Goal: Task Accomplishment & Management: Complete application form

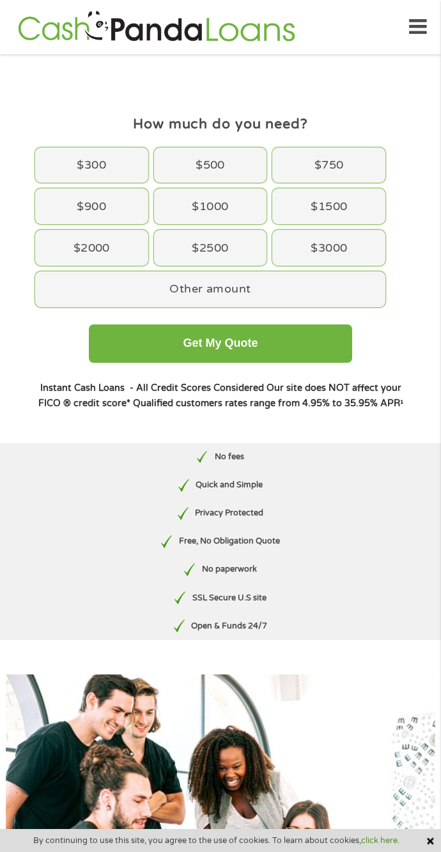
click at [241, 201] on div "$1000" at bounding box center [210, 206] width 113 height 36
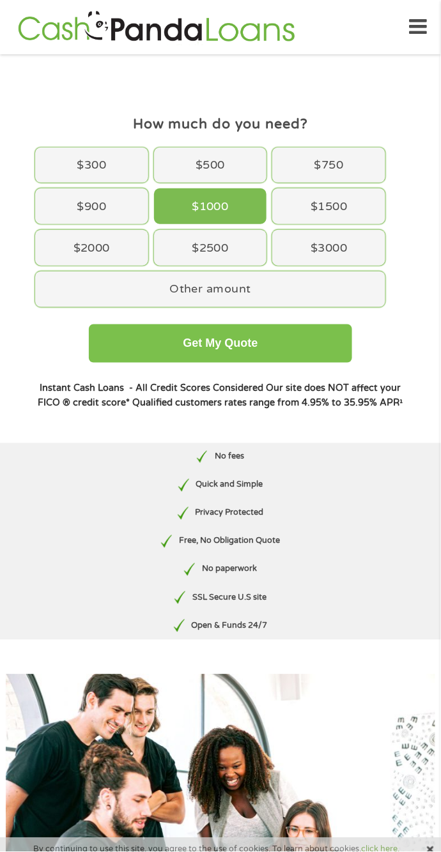
click at [309, 340] on button "Get My Quote" at bounding box center [220, 343] width 263 height 38
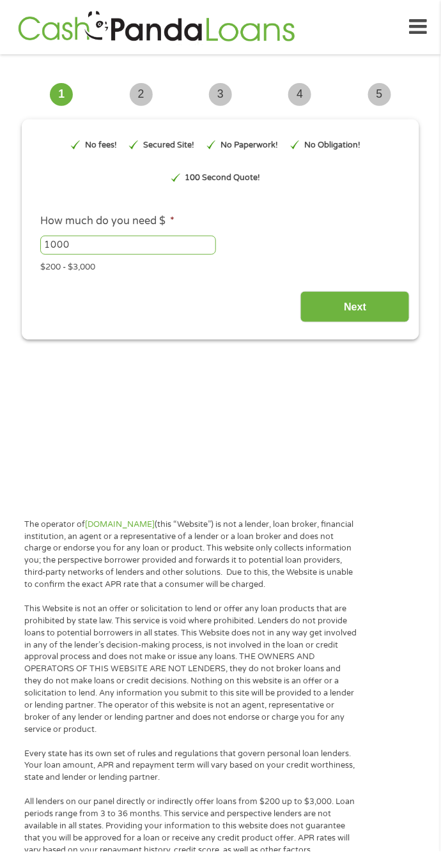
type input "EAIaIQobChMIvJK-9_CHkAMV43N_AB1T2DRvEAAYAiAAEgKvlfD_BwE"
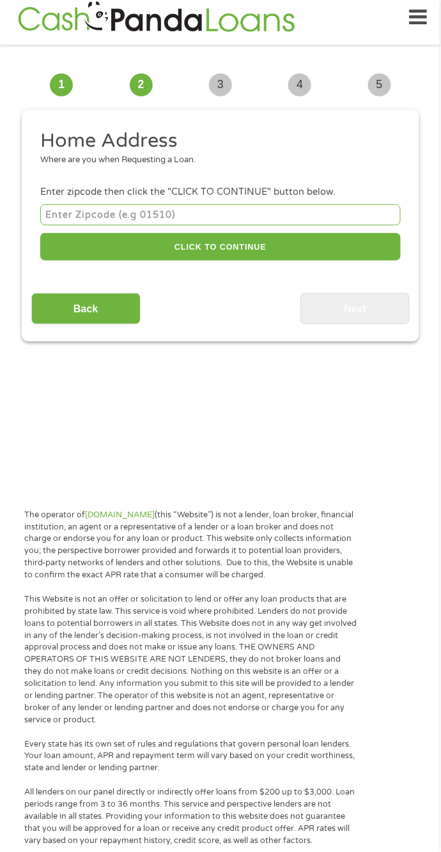
click at [317, 211] on input "number" at bounding box center [220, 214] width 360 height 21
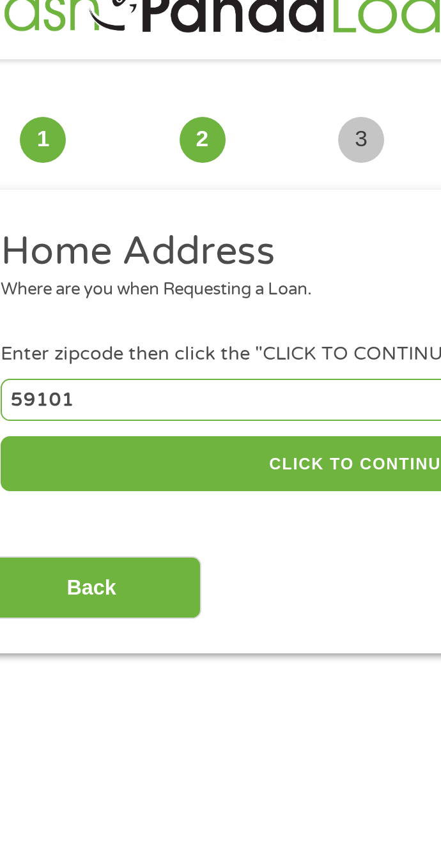
type input "59101"
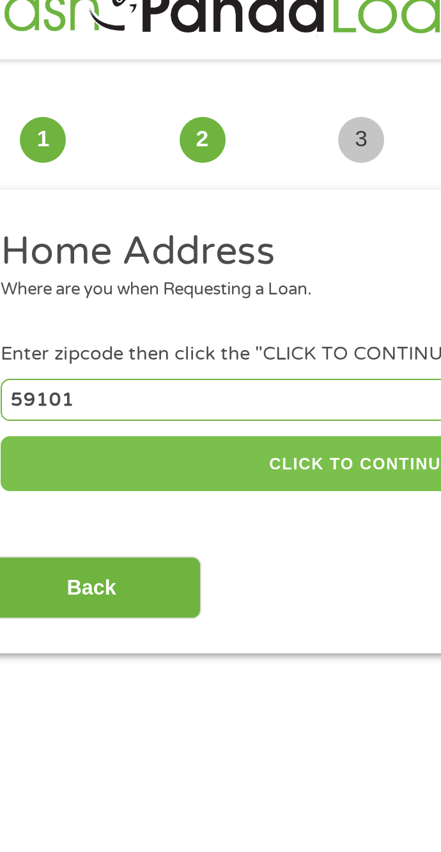
click at [211, 250] on button "CLICK TO CONTINUE" at bounding box center [220, 246] width 360 height 27
type input "59101"
type input "[PERSON_NAME]"
select select "[US_STATE]"
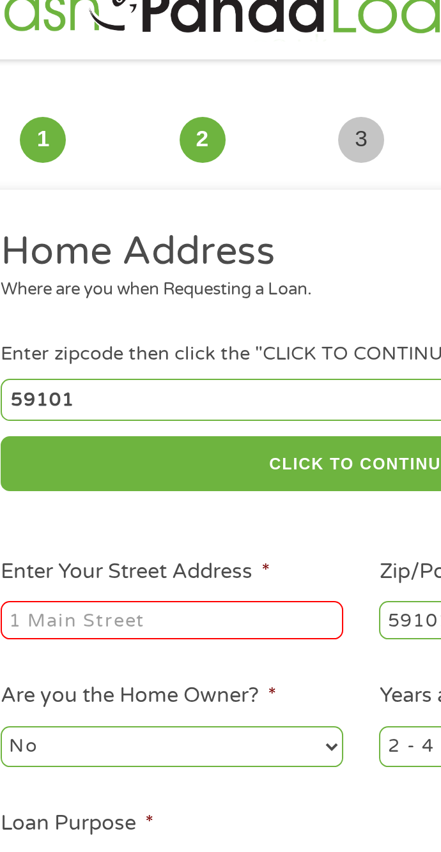
click at [172, 326] on input "Enter Your Street Address *" at bounding box center [125, 325] width 171 height 19
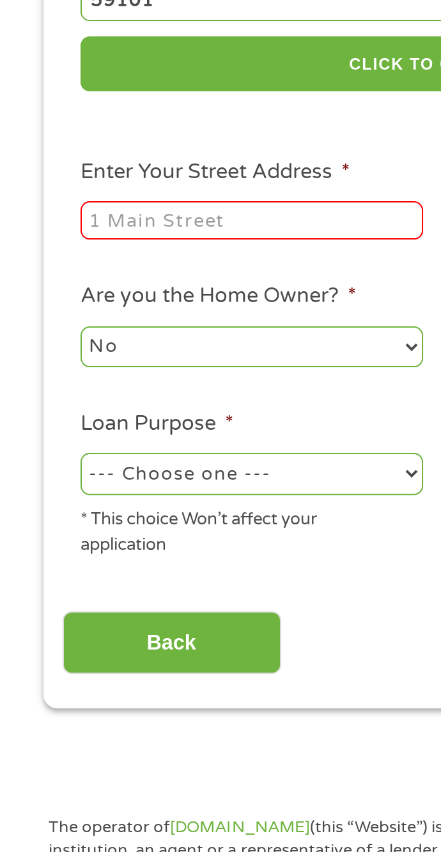
type input "[STREET_ADDRESS][PERSON_NAME]"
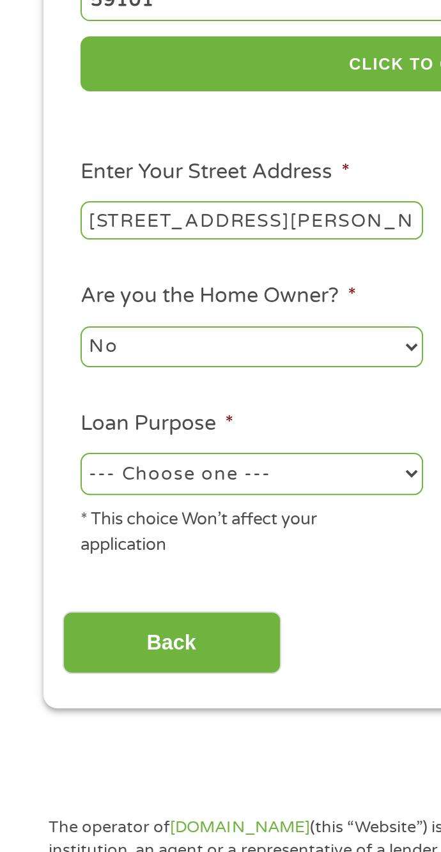
click at [176, 385] on select "No Yes" at bounding box center [125, 388] width 171 height 20
click at [40, 380] on select "No Yes" at bounding box center [125, 388] width 171 height 20
click at [156, 454] on select "--- Choose one --- Pay Bills Debt Consolidation Home Improvement Major Purchase…" at bounding box center [125, 451] width 171 height 20
select select "shorttermcash"
click at [40, 444] on select "--- Choose one --- Pay Bills Debt Consolidation Home Improvement Major Purchase…" at bounding box center [125, 451] width 171 height 20
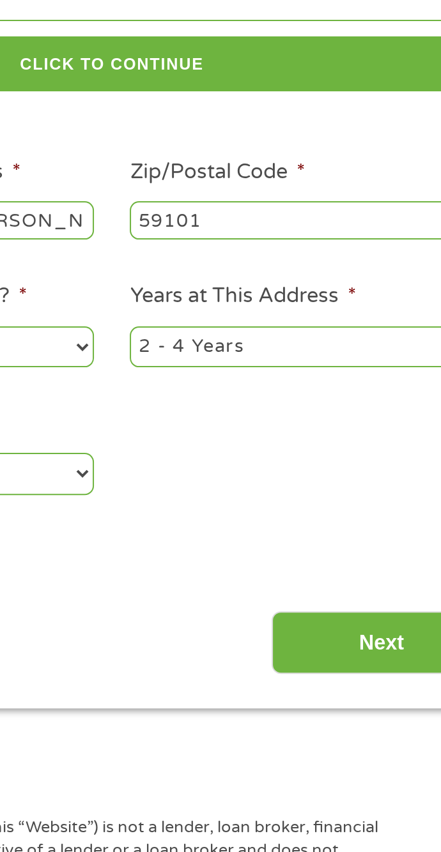
click at [328, 537] on input "Next" at bounding box center [354, 536] width 109 height 31
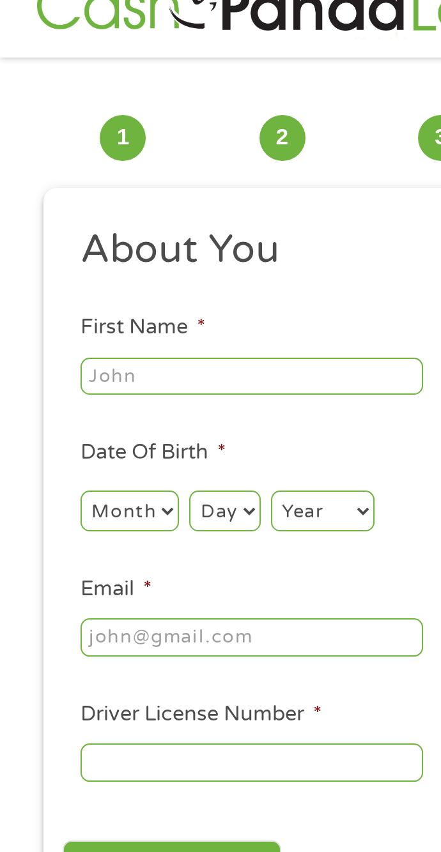
click at [178, 199] on input "First Name *" at bounding box center [125, 204] width 171 height 19
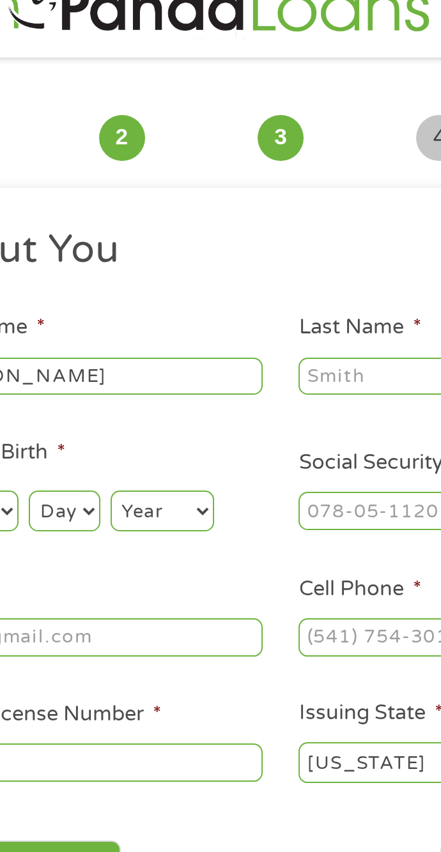
type input "[PERSON_NAME]"
click at [275, 199] on input "Last Name *" at bounding box center [314, 204] width 171 height 19
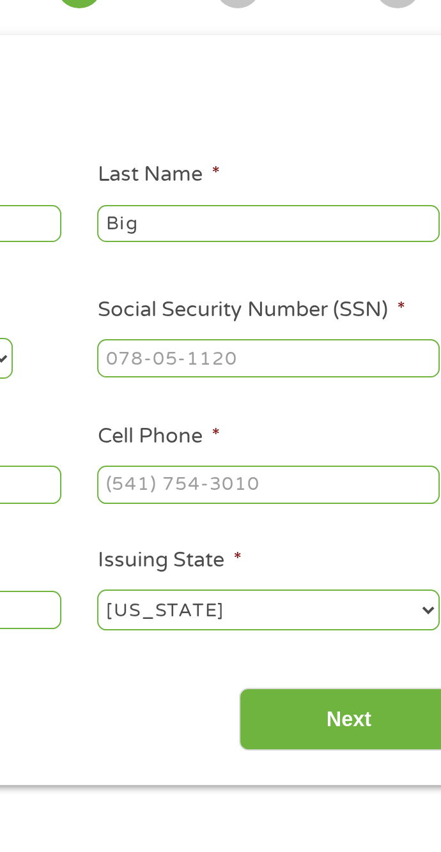
type input "Bigmedicine"
type input "[PHONE_NUMBER]"
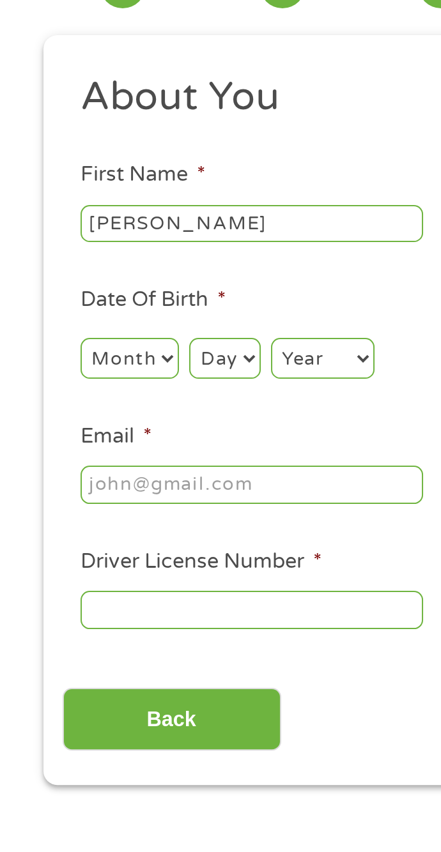
click at [73, 273] on select "Month 1 2 3 4 5 6 7 8 9 10 11 12" at bounding box center [64, 271] width 49 height 20
select select "10"
click at [40, 262] on select "Month 1 2 3 4 5 6 7 8 9 10 11 12" at bounding box center [64, 271] width 49 height 20
click at [115, 268] on select "Day 1 2 3 4 5 6 7 8 9 10 11 12 13 14 15 16 17 18 19 20 21 22 23 24 25 26 27 28 …" at bounding box center [112, 271] width 35 height 20
select select "26"
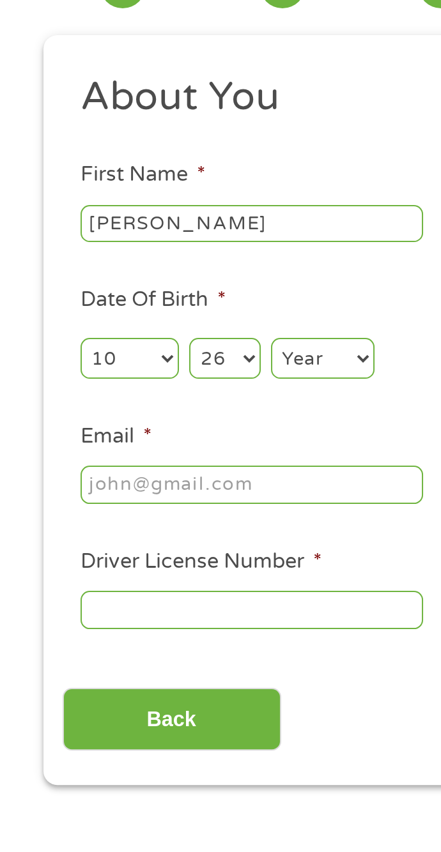
click at [95, 262] on select "Day 1 2 3 4 5 6 7 8 9 10 11 12 13 14 15 16 17 18 19 20 21 22 23 24 25 26 27 28 …" at bounding box center [112, 271] width 35 height 20
click at [167, 263] on select "Year [DATE] 2006 2005 2004 2003 2002 2001 2000 1999 1998 1997 1996 1995 1994 19…" at bounding box center [161, 271] width 52 height 20
select select "1978"
click at [135, 262] on select "Year [DATE] 2006 2005 2004 2003 2002 2001 2000 1999 1998 1997 1996 1995 1994 19…" at bounding box center [161, 271] width 52 height 20
click at [163, 336] on input "Email *" at bounding box center [125, 334] width 171 height 19
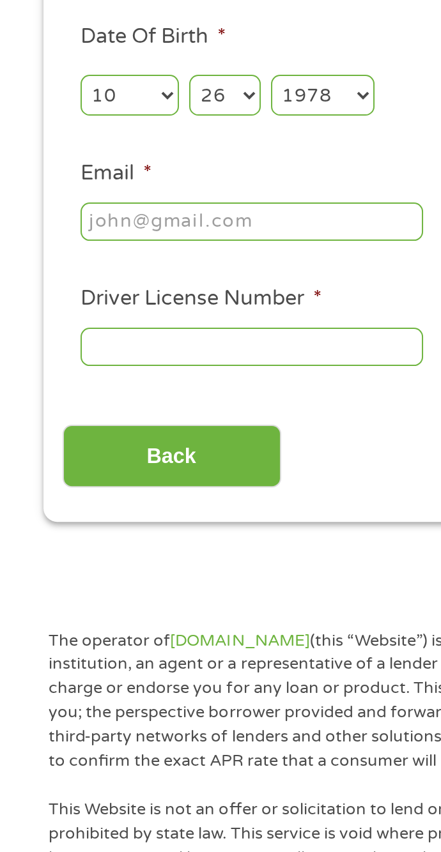
type input "[EMAIL_ADDRESS][DOMAIN_NAME]"
type input "[PHONE_NUMBER]"
click at [172, 397] on input "Driver License Number *" at bounding box center [125, 397] width 171 height 19
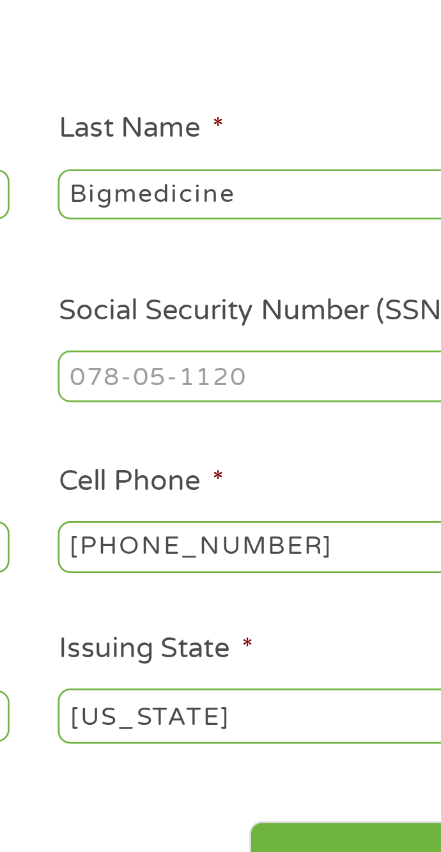
type input "AAB0000"
click at [316, 268] on input "Social Security Number (SSN) *" at bounding box center [314, 271] width 171 height 19
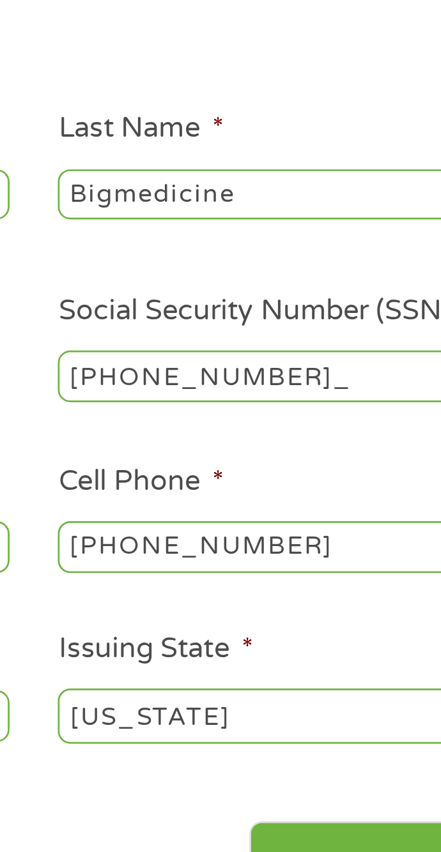
type input "517-76-3293"
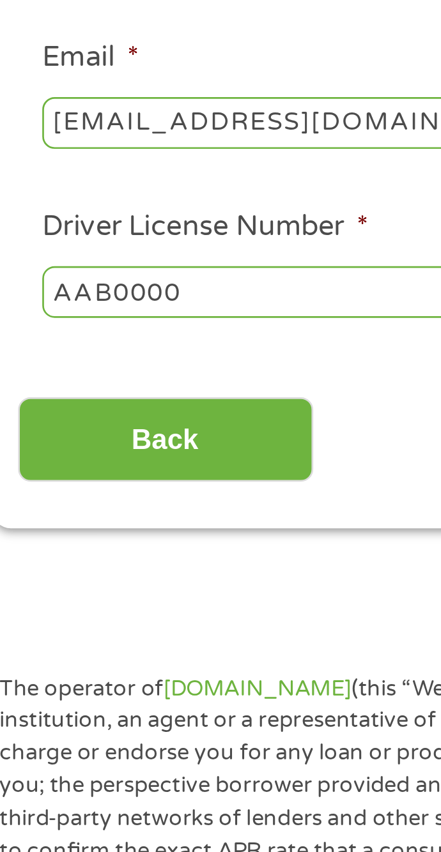
click at [155, 396] on input "AAB0000" at bounding box center [125, 397] width 171 height 19
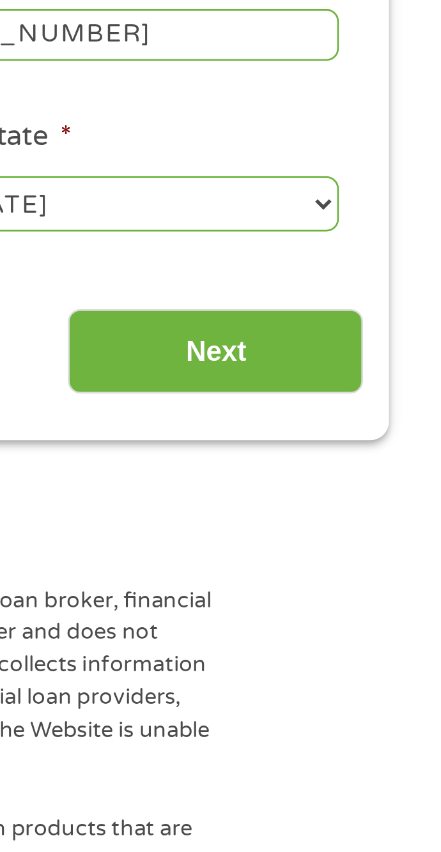
type input "AAB0000593252"
click at [390, 452] on input "Next" at bounding box center [354, 451] width 109 height 31
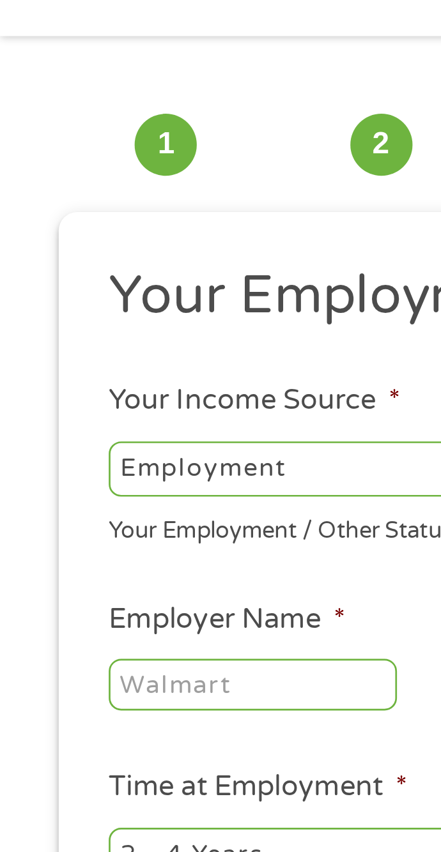
click at [132, 199] on select "--- Choose one --- Employment [DEMOGRAPHIC_DATA] Benefits" at bounding box center [125, 205] width 171 height 20
select select "benefits"
click at [40, 195] on select "--- Choose one --- Employment [DEMOGRAPHIC_DATA] Benefits" at bounding box center [125, 205] width 171 height 20
type input "Other"
type input "[PHONE_NUMBER]"
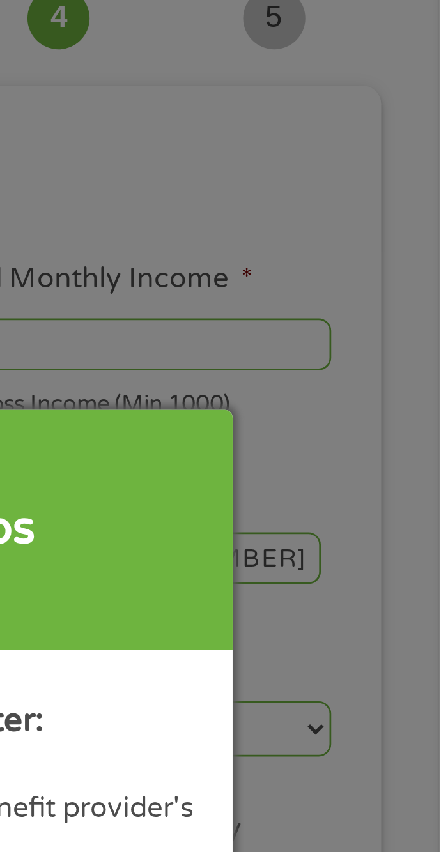
scroll to position [0, 0]
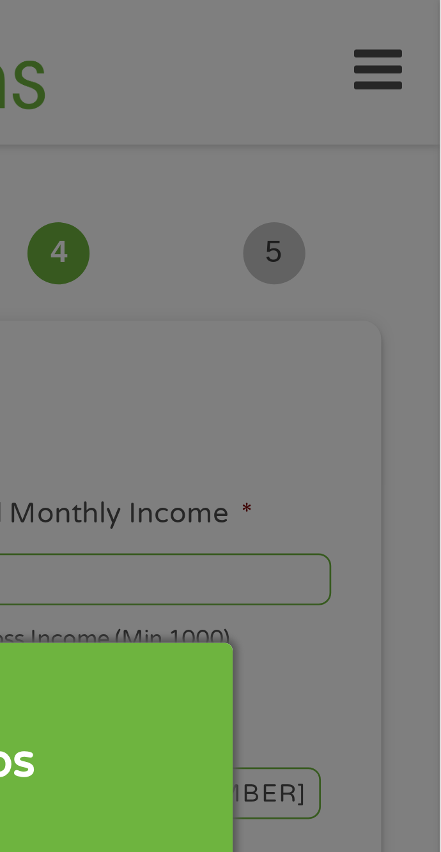
click at [388, 177] on div "Panda Tips To Proceed, Please Enter: For "Employer Name" , enter your benefit p…" at bounding box center [220, 426] width 441 height 852
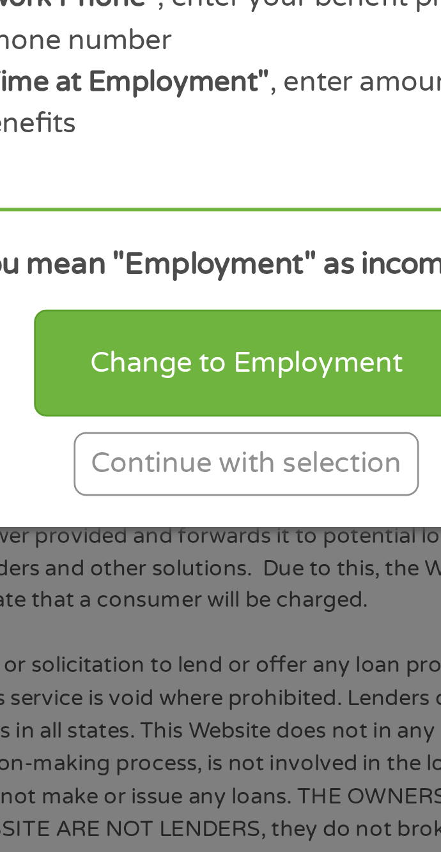
click at [259, 585] on div "Continue with selection" at bounding box center [220, 590] width 128 height 24
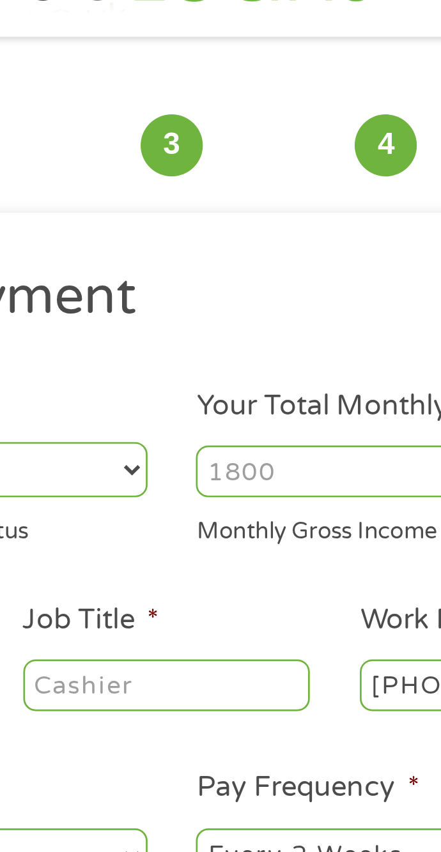
click at [292, 215] on input "Your Total Monthly Income *" at bounding box center [314, 215] width 171 height 19
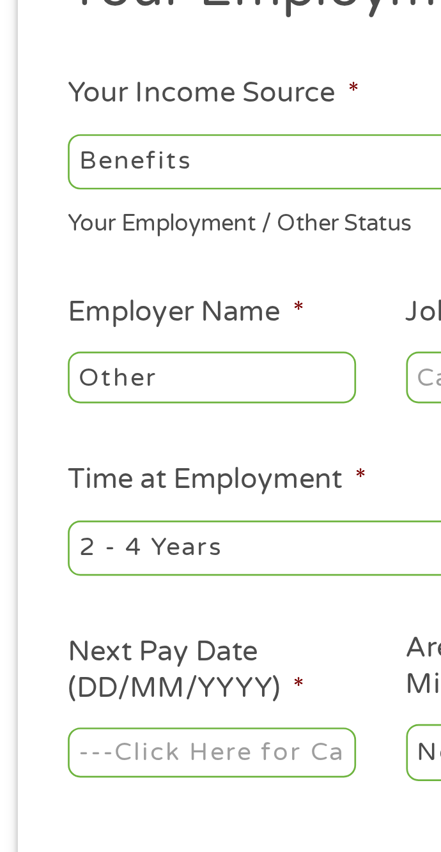
type input "967"
click at [125, 290] on input "Other" at bounding box center [93, 294] width 107 height 19
type input "O"
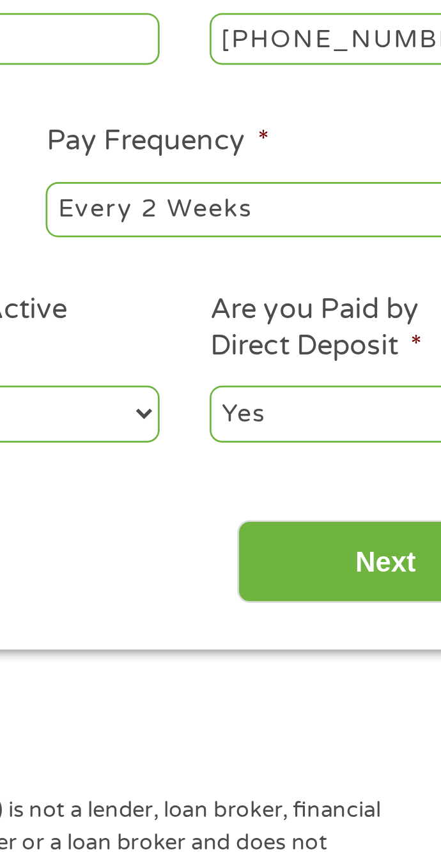
type input "Social security"
click at [356, 360] on select "--- Choose one --- Every 2 Weeks Every Week Monthly Semi-Monthly" at bounding box center [314, 357] width 171 height 20
select select "monthly"
click at [229, 348] on select "--- Choose one --- Every 2 Weeks Every Week Monthly Semi-Monthly" at bounding box center [314, 357] width 171 height 20
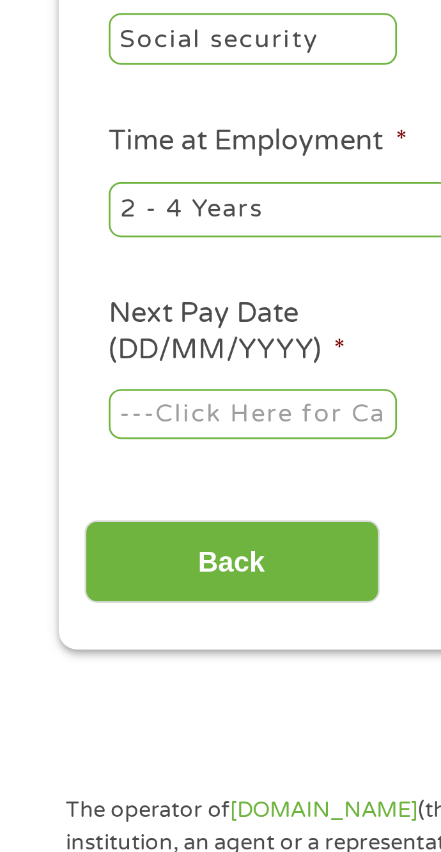
click at [126, 431] on input "Next Pay Date (DD/MM/YYYY) *" at bounding box center [93, 433] width 107 height 19
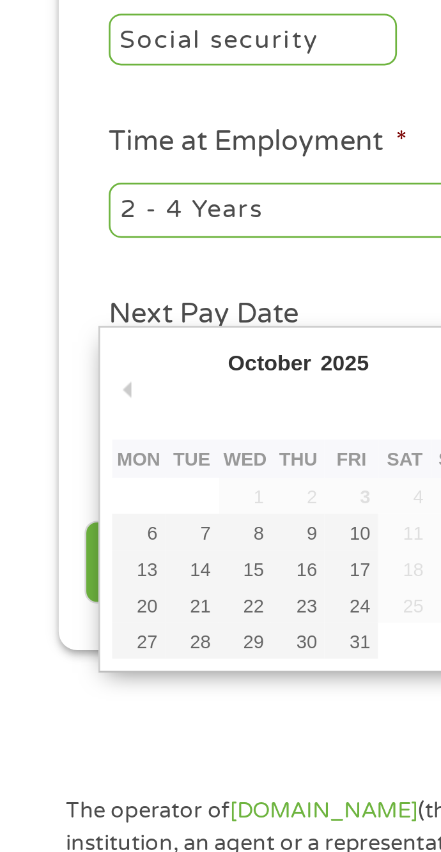
type input "[DATE]"
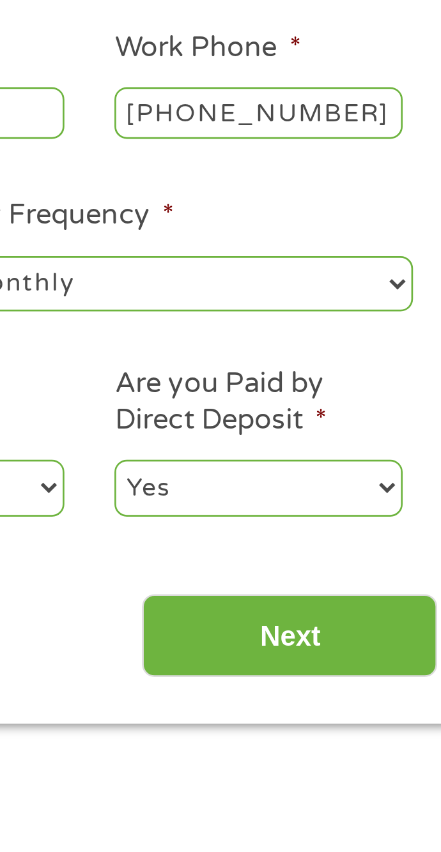
click at [354, 489] on input "Next" at bounding box center [354, 488] width 109 height 31
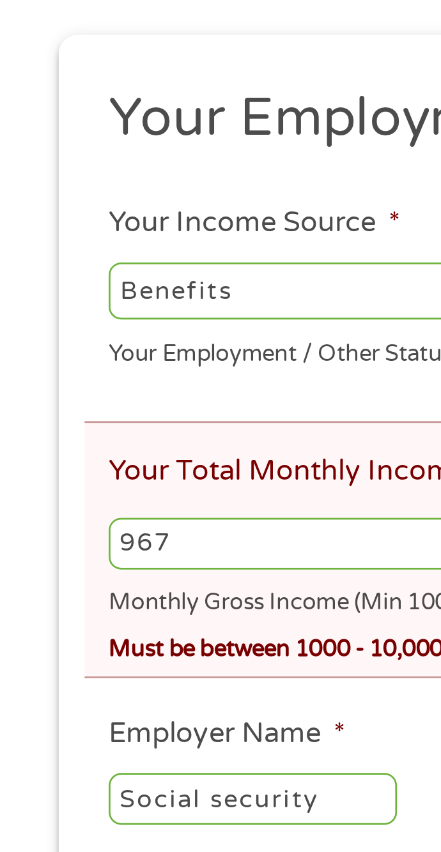
scroll to position [13, 0]
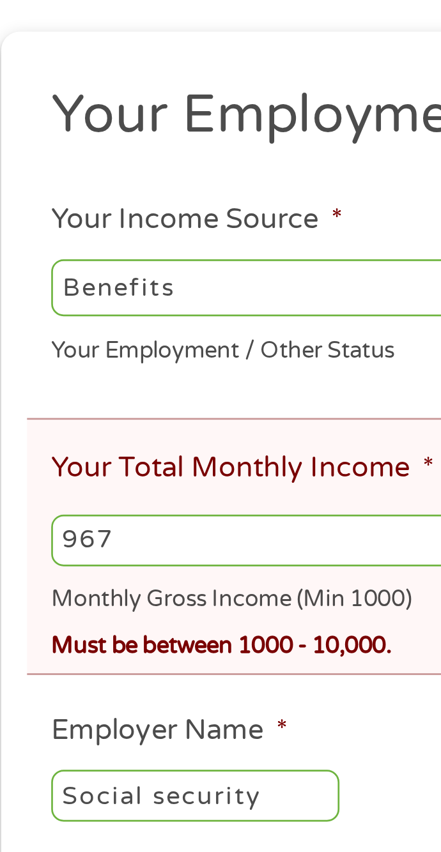
click at [122, 346] on input "967" at bounding box center [220, 342] width 360 height 19
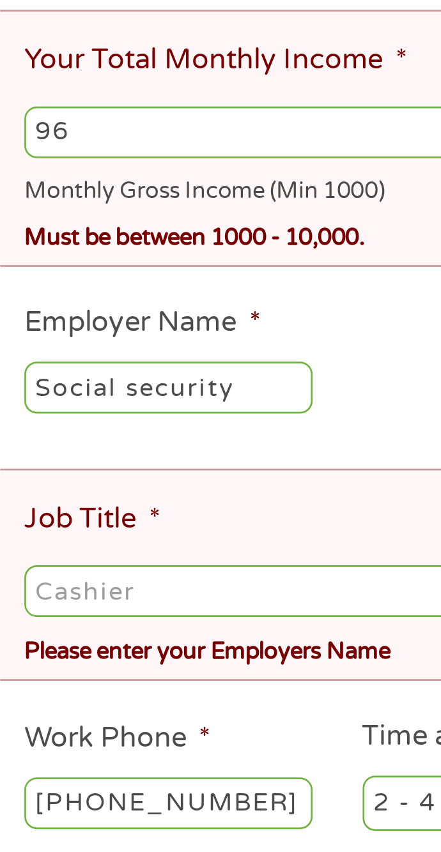
type input "9"
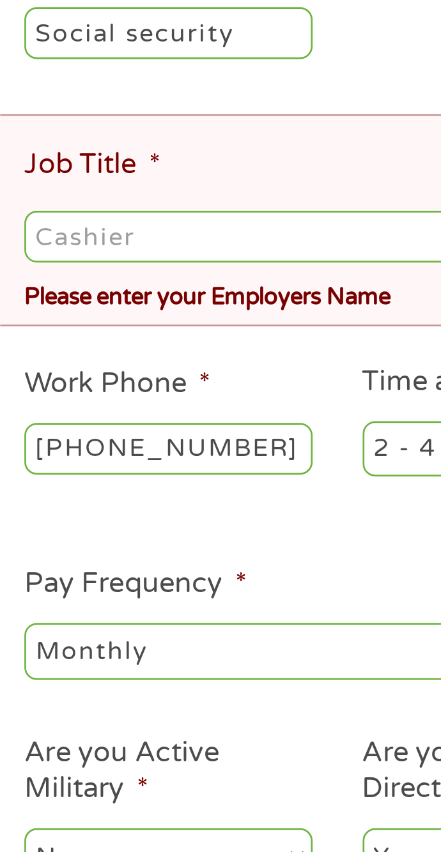
type input "1000"
click at [167, 513] on input "Job Title *" at bounding box center [220, 512] width 360 height 19
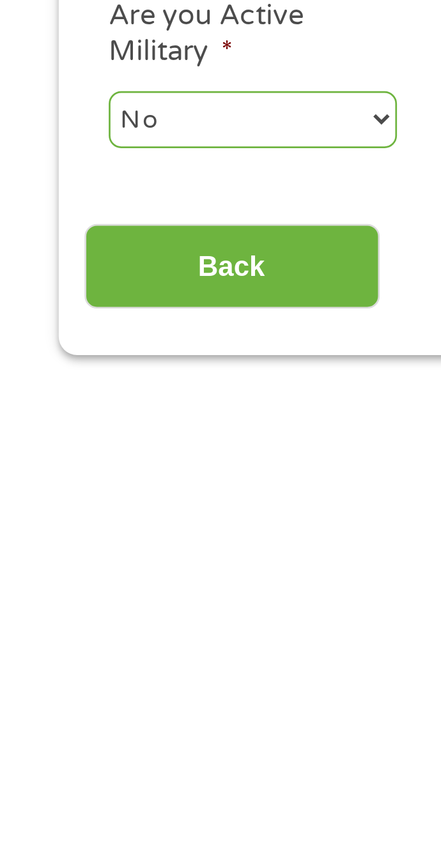
scroll to position [34, 0]
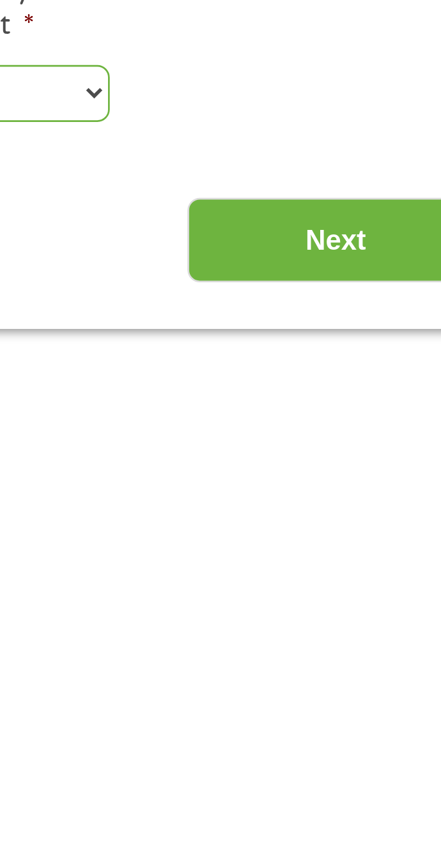
type input "Social security"
click at [365, 784] on input "Next" at bounding box center [354, 774] width 109 height 31
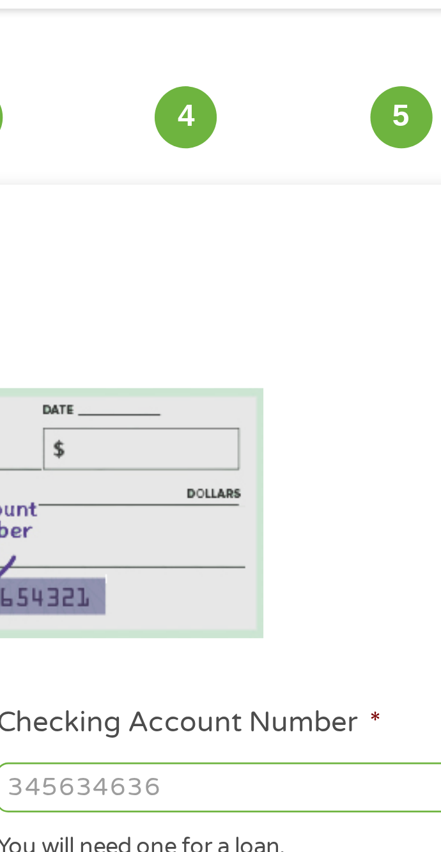
scroll to position [10, 0]
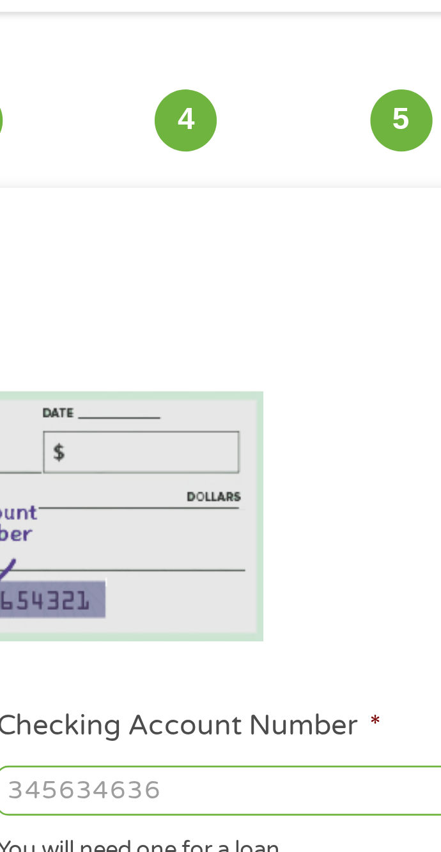
click at [356, 217] on li at bounding box center [220, 231] width 379 height 93
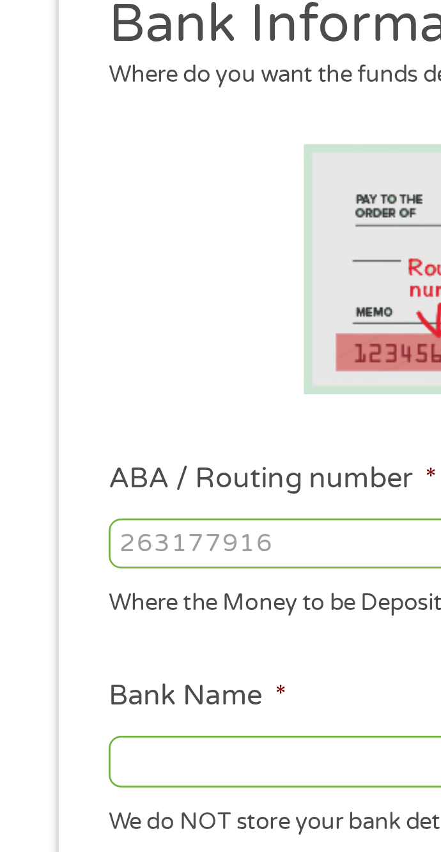
click at [133, 330] on input "ABA / Routing number *" at bounding box center [125, 333] width 171 height 19
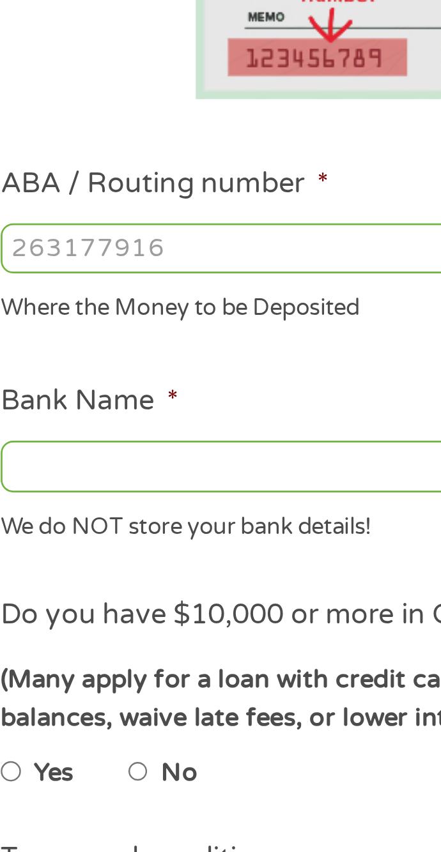
type input "073972181"
type input "METABANK"
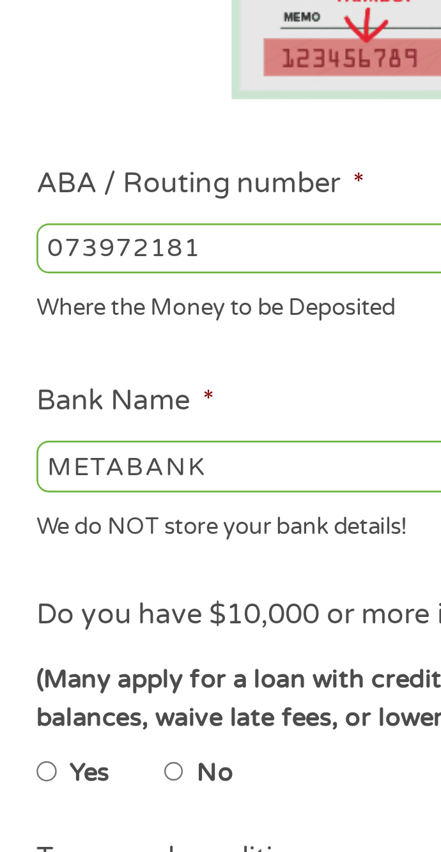
type input "073972181"
click at [139, 411] on input "METABANK" at bounding box center [125, 413] width 171 height 19
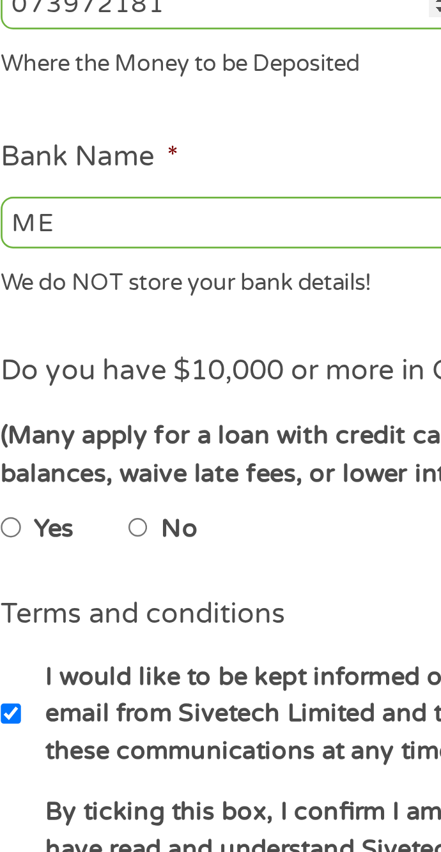
type input "M"
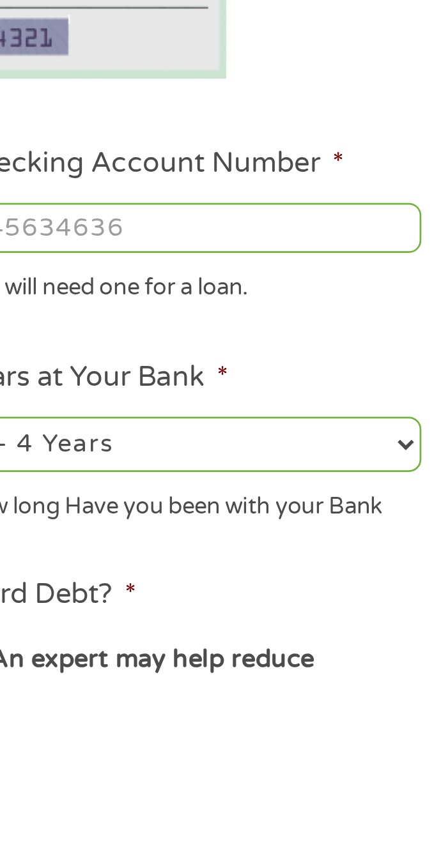
type input "Pathward"
click at [363, 329] on input "Checking Account Number *" at bounding box center [314, 333] width 171 height 19
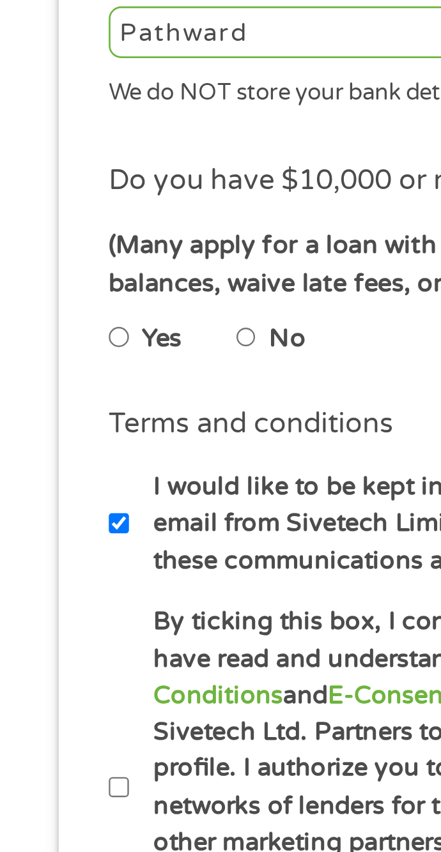
type input "70001358671508"
click at [93, 529] on input "No" at bounding box center [92, 526] width 8 height 15
radio input "true"
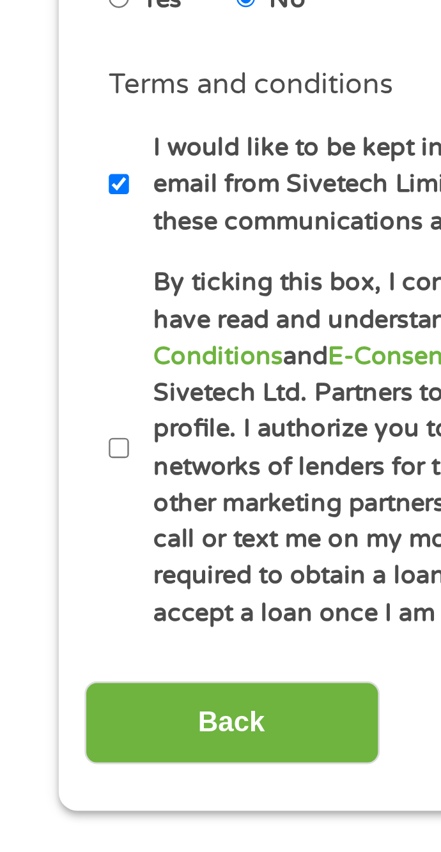
click at [50, 689] on label "By ticking this box, I confirm I am at least [DEMOGRAPHIC_DATA]. I confirm I ha…" at bounding box center [229, 693] width 362 height 136
click at [48, 689] on input "By ticking this box, I confirm I am at least [DEMOGRAPHIC_DATA]. I confirm I ha…" at bounding box center [44, 693] width 8 height 15
checkbox input "true"
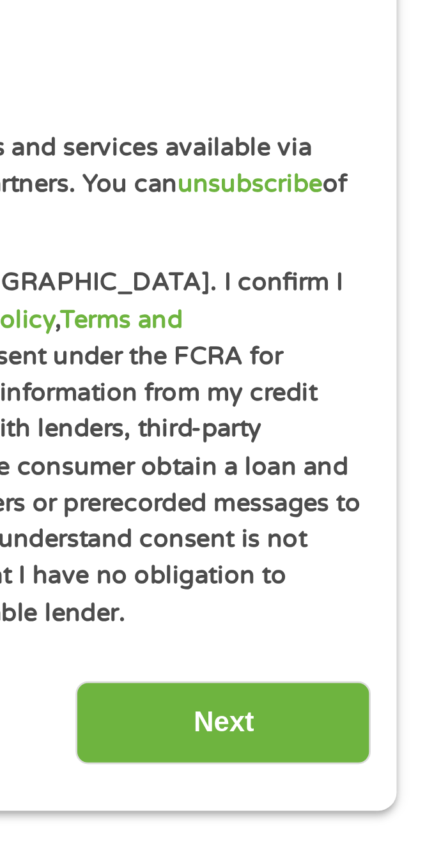
click at [385, 791] on input "Next" at bounding box center [354, 795] width 109 height 31
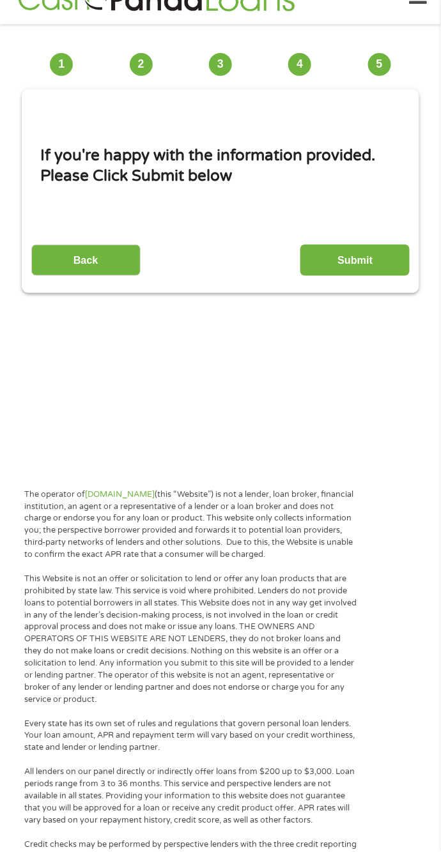
scroll to position [0, 0]
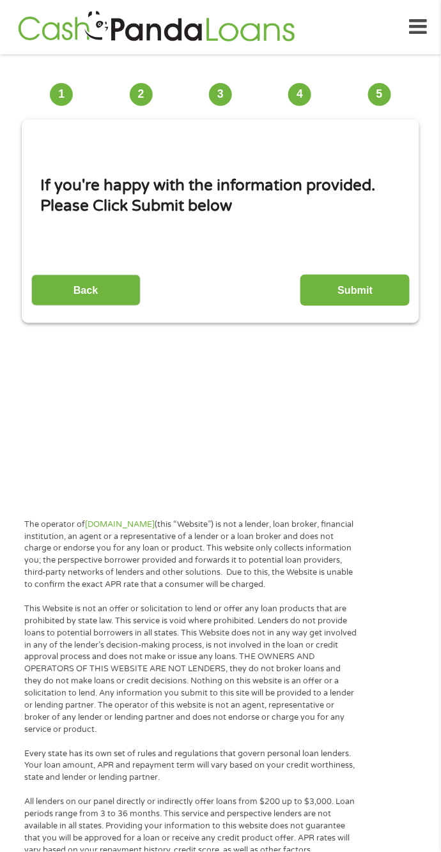
click at [367, 277] on input "Submit" at bounding box center [354, 290] width 109 height 31
